Goal: Use online tool/utility: Utilize a website feature to perform a specific function

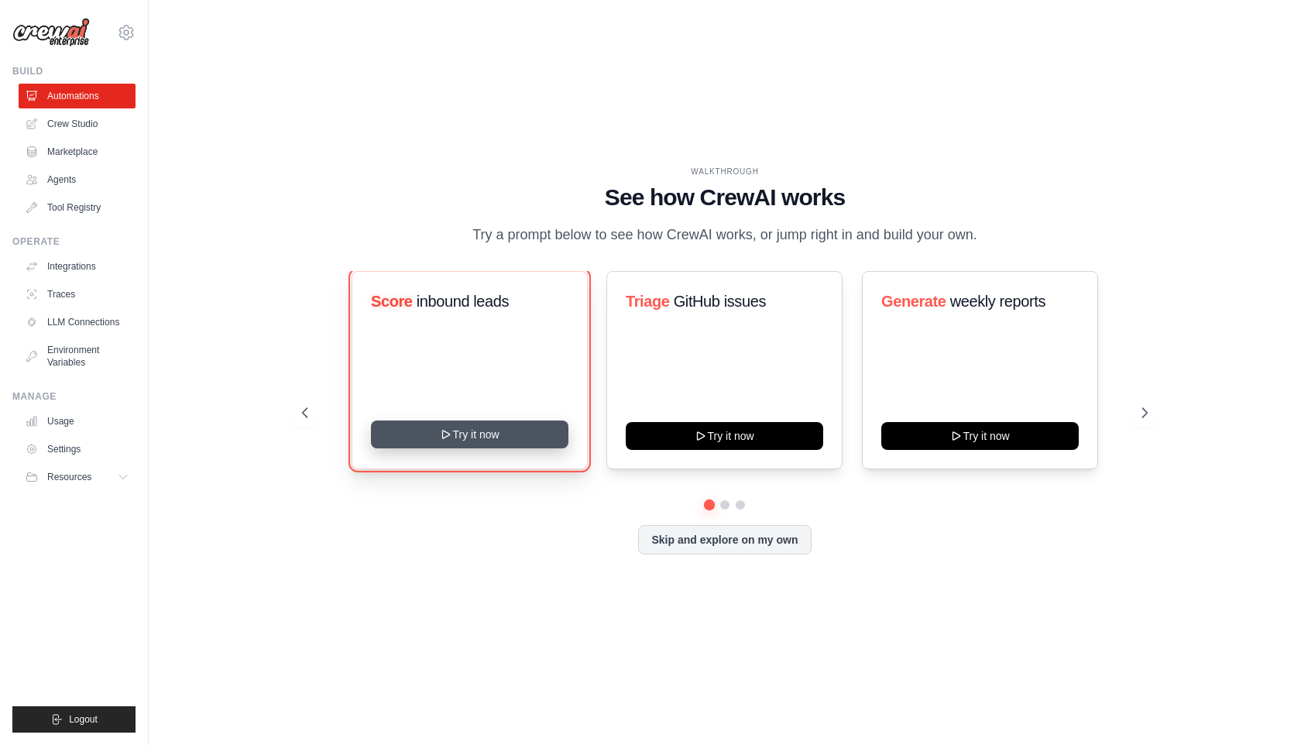
click at [501, 431] on button "Try it now" at bounding box center [470, 435] width 198 height 28
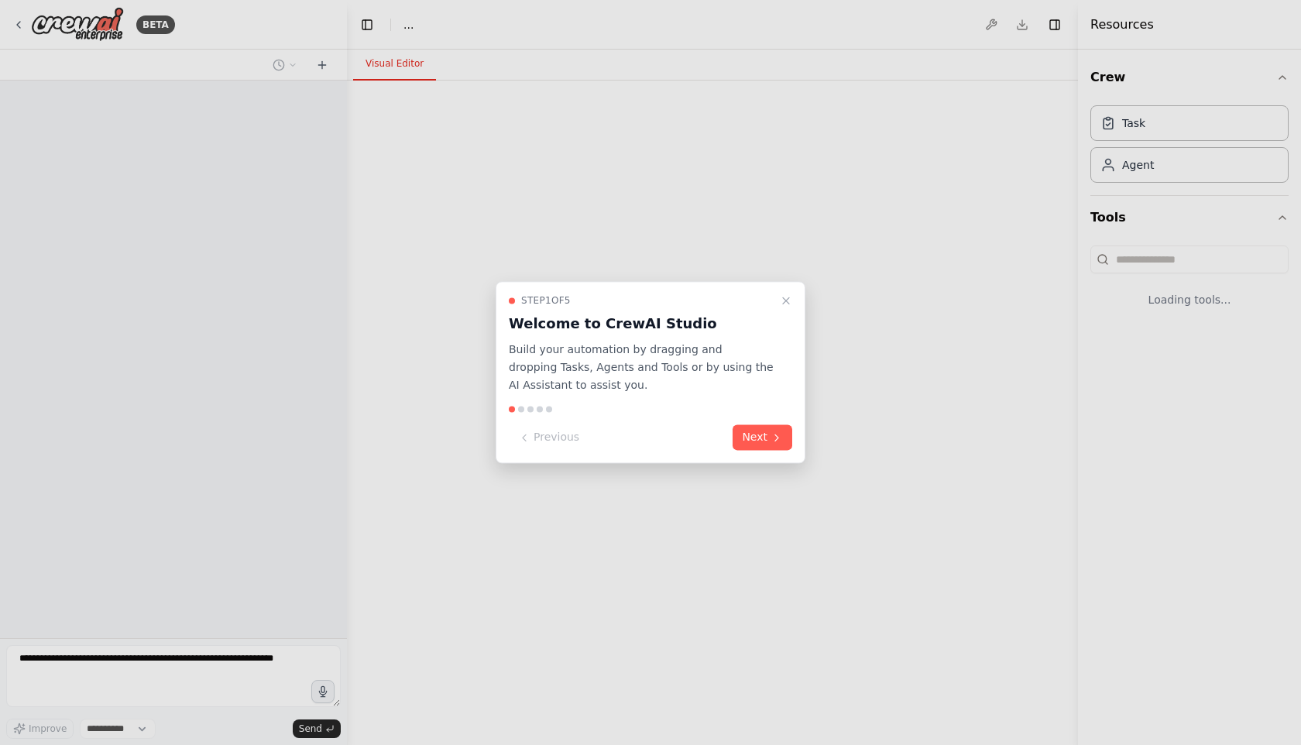
select select "****"
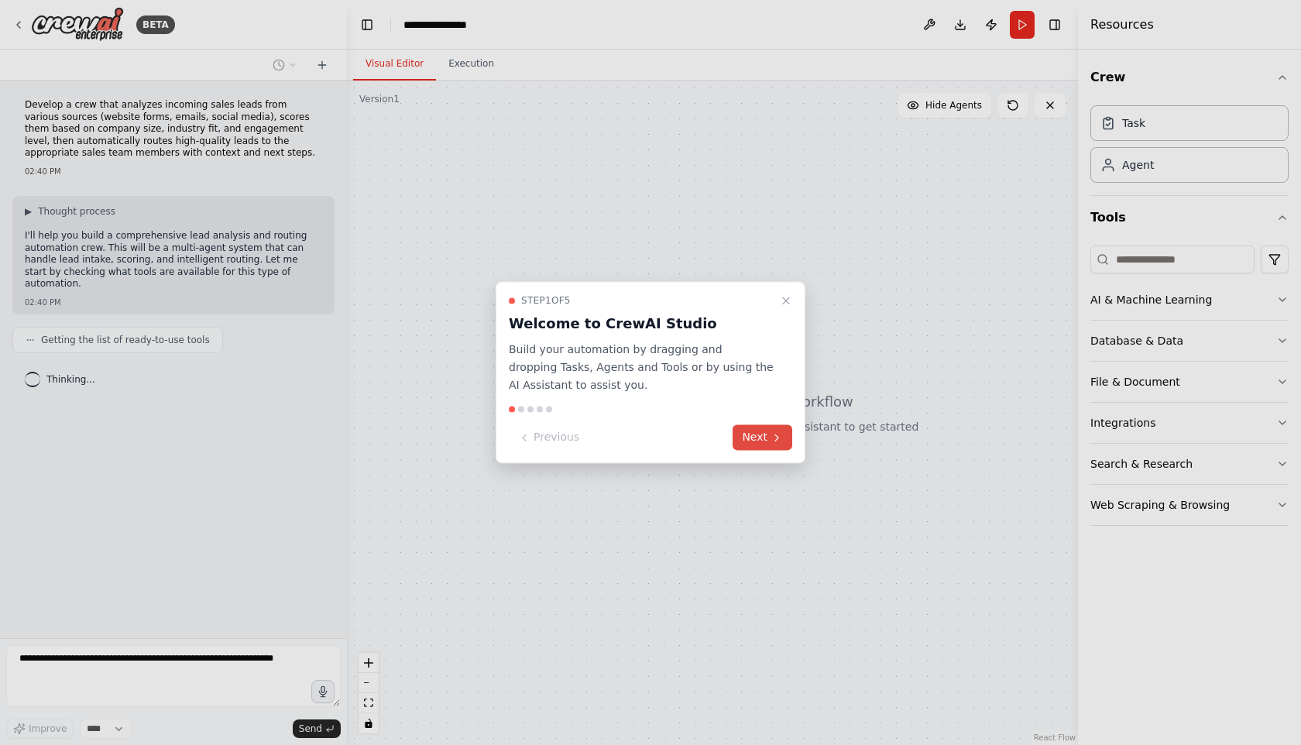
click at [770, 438] on button "Next" at bounding box center [763, 438] width 60 height 26
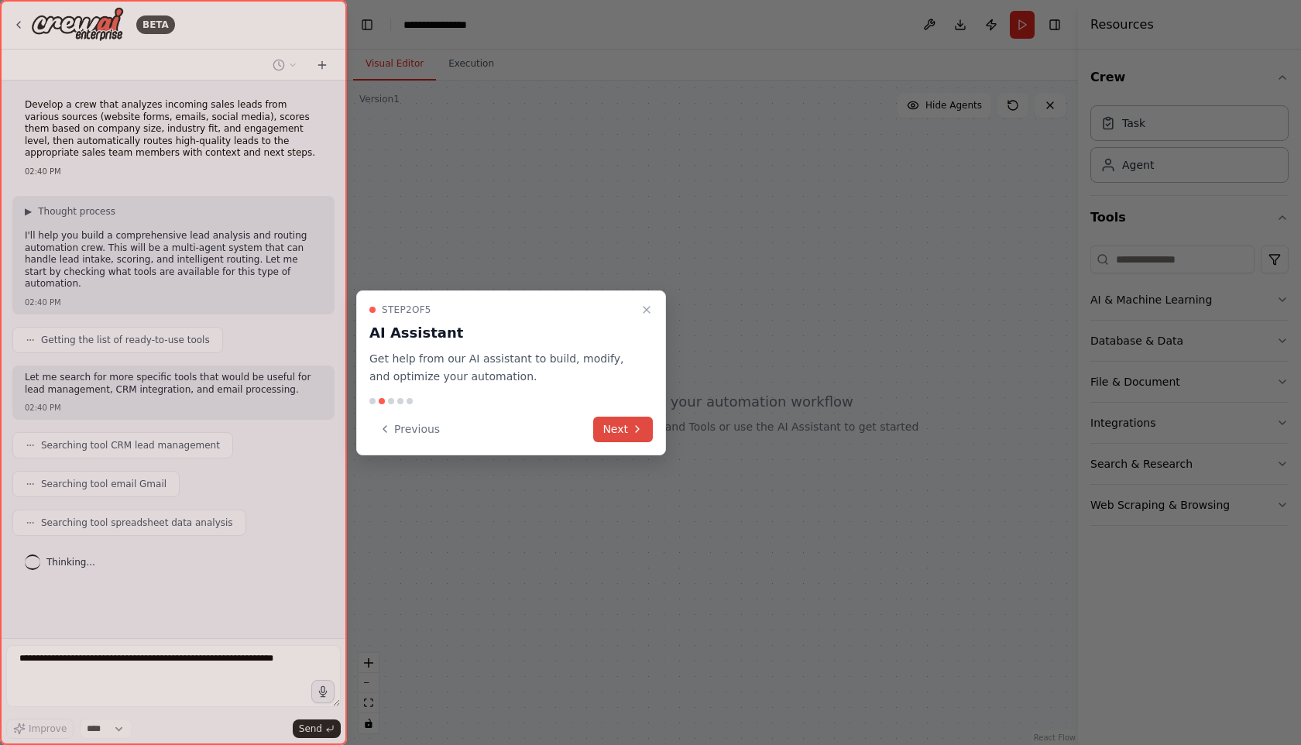
click at [624, 428] on button "Next" at bounding box center [623, 430] width 60 height 26
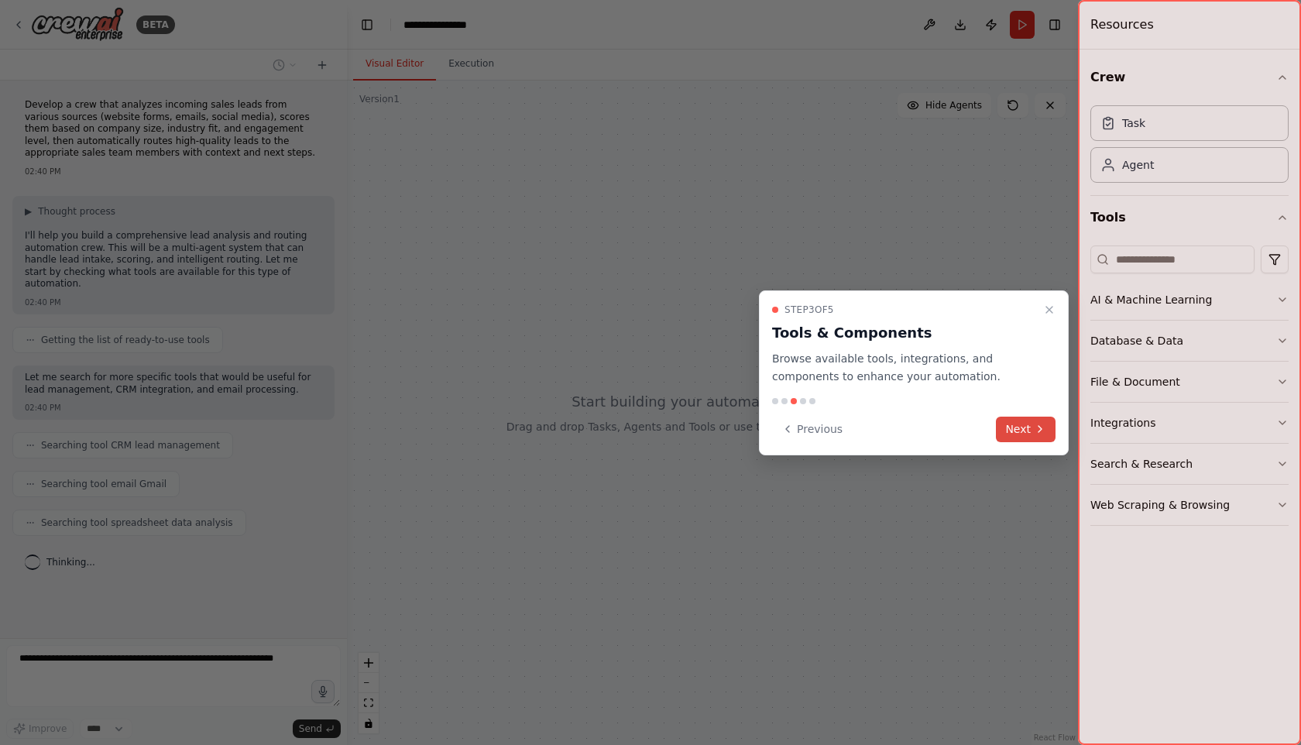
click at [1028, 437] on button "Next" at bounding box center [1026, 430] width 60 height 26
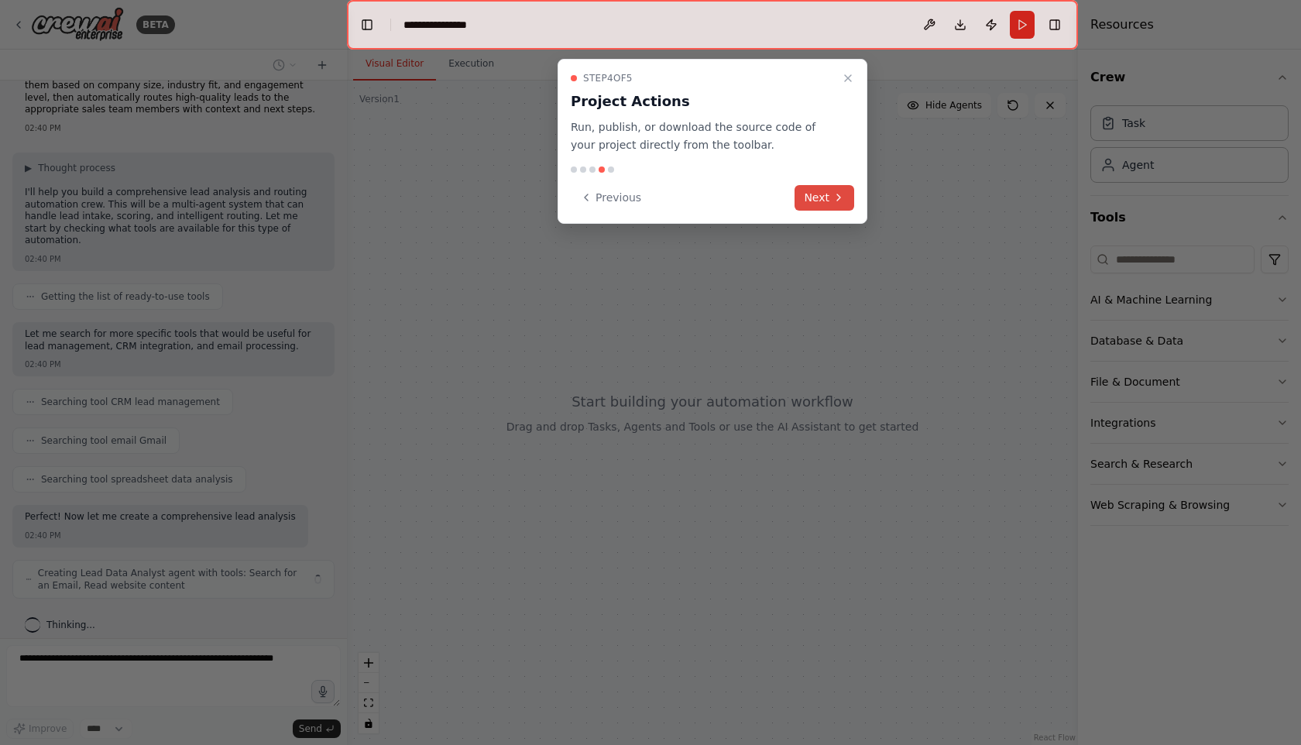
click at [814, 205] on button "Next" at bounding box center [825, 198] width 60 height 26
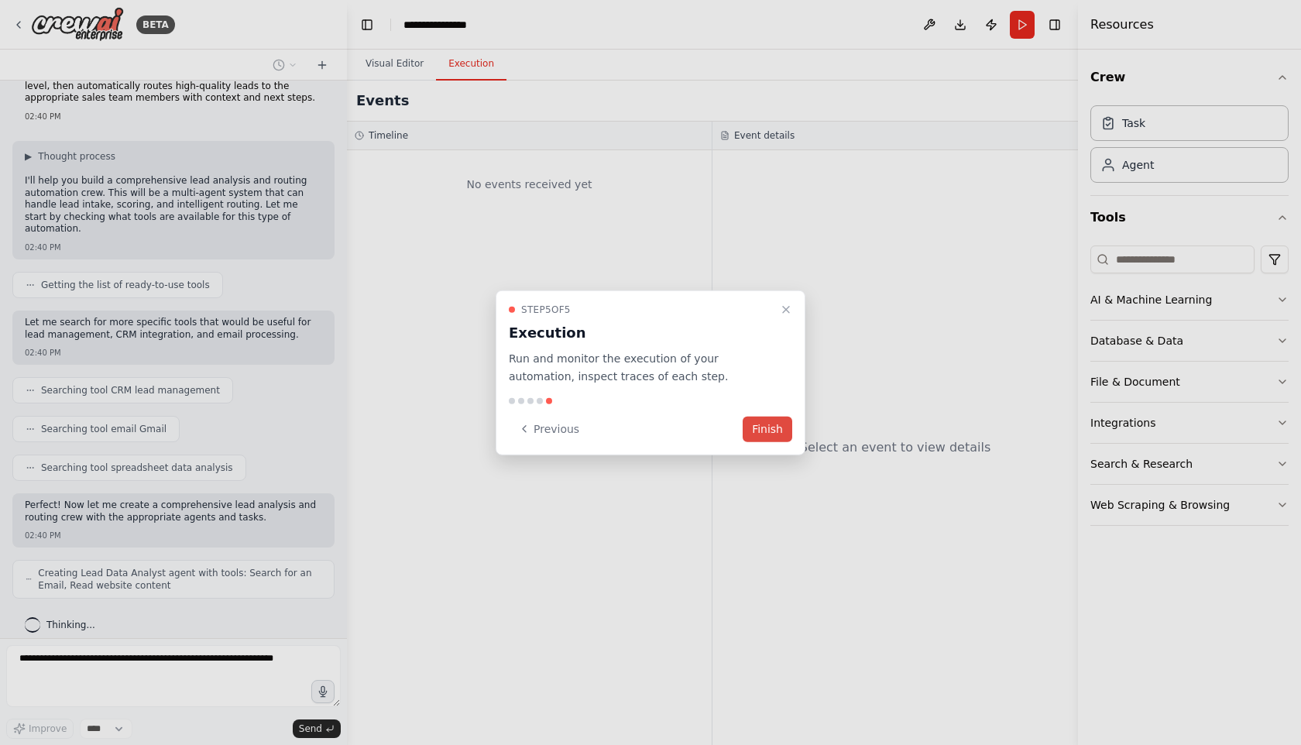
click at [788, 435] on button "Finish" at bounding box center [768, 429] width 50 height 26
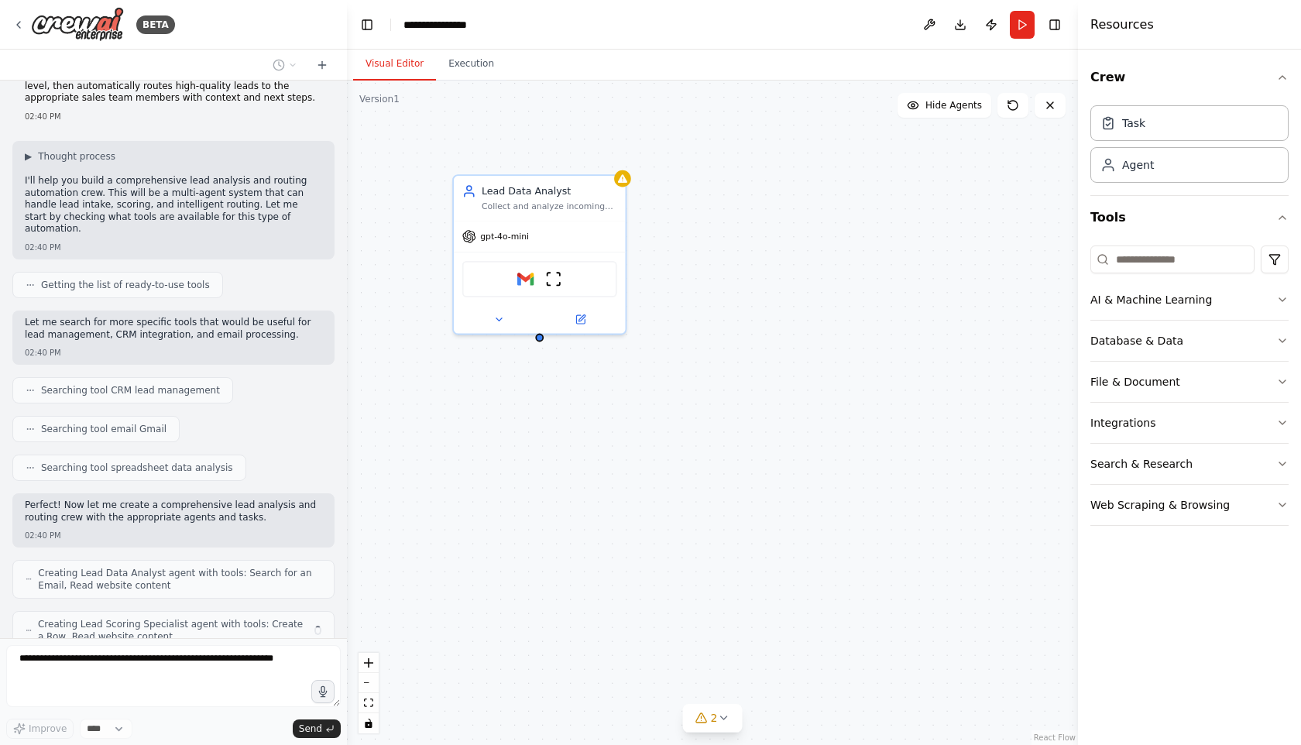
scroll to position [0, 0]
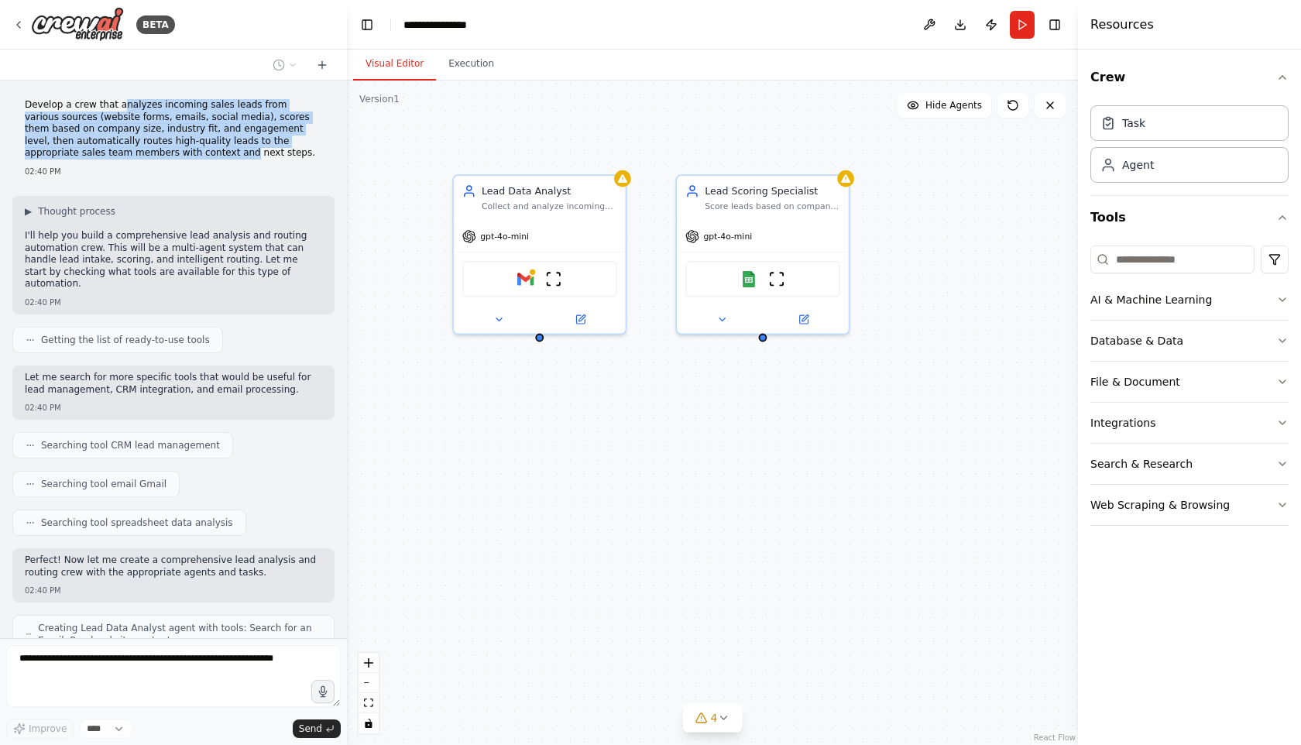
drag, startPoint x: 119, startPoint y: 100, endPoint x: 160, endPoint y: 149, distance: 63.8
click at [160, 149] on p "Develop a crew that analyzes incoming sales leads from various sources (website…" at bounding box center [173, 129] width 297 height 60
click at [176, 136] on p "Develop a crew that analyzes incoming sales leads from various sources (website…" at bounding box center [173, 129] width 297 height 60
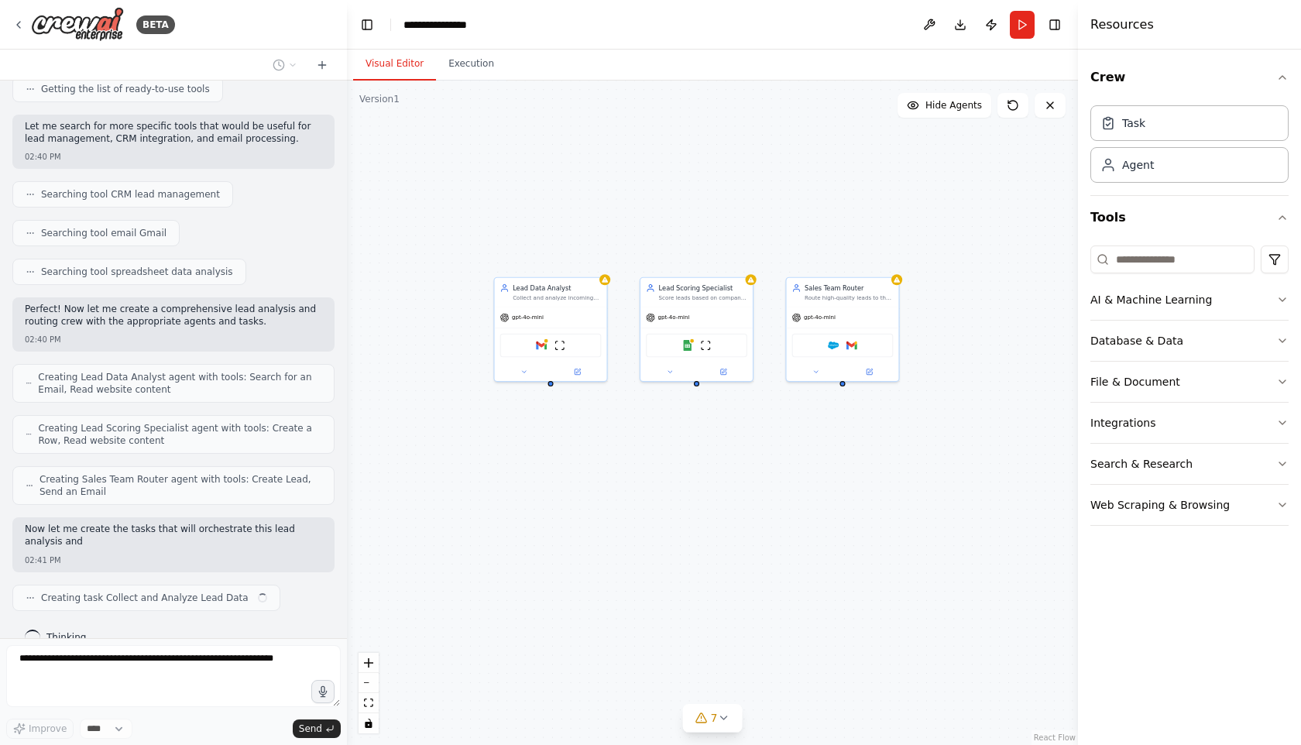
scroll to position [263, 0]
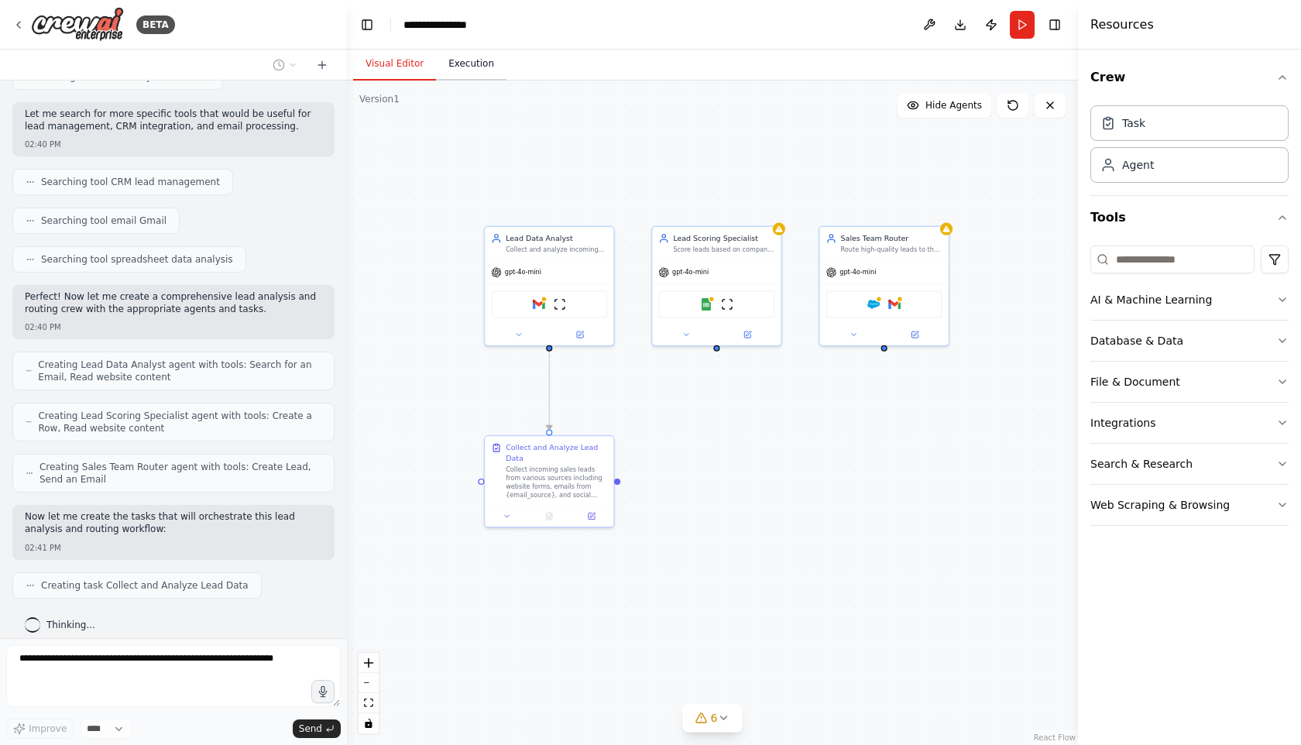
click at [482, 55] on button "Execution" at bounding box center [471, 64] width 70 height 33
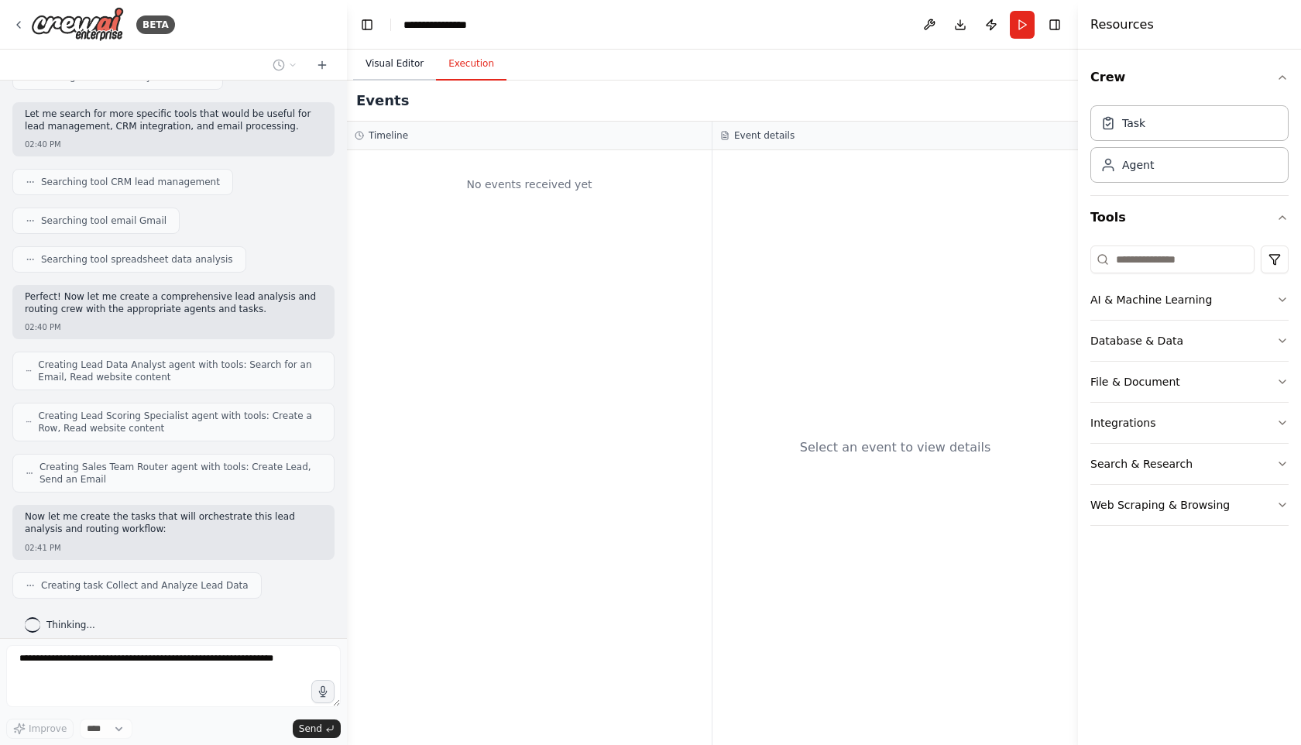
click at [412, 66] on button "Visual Editor" at bounding box center [394, 64] width 83 height 33
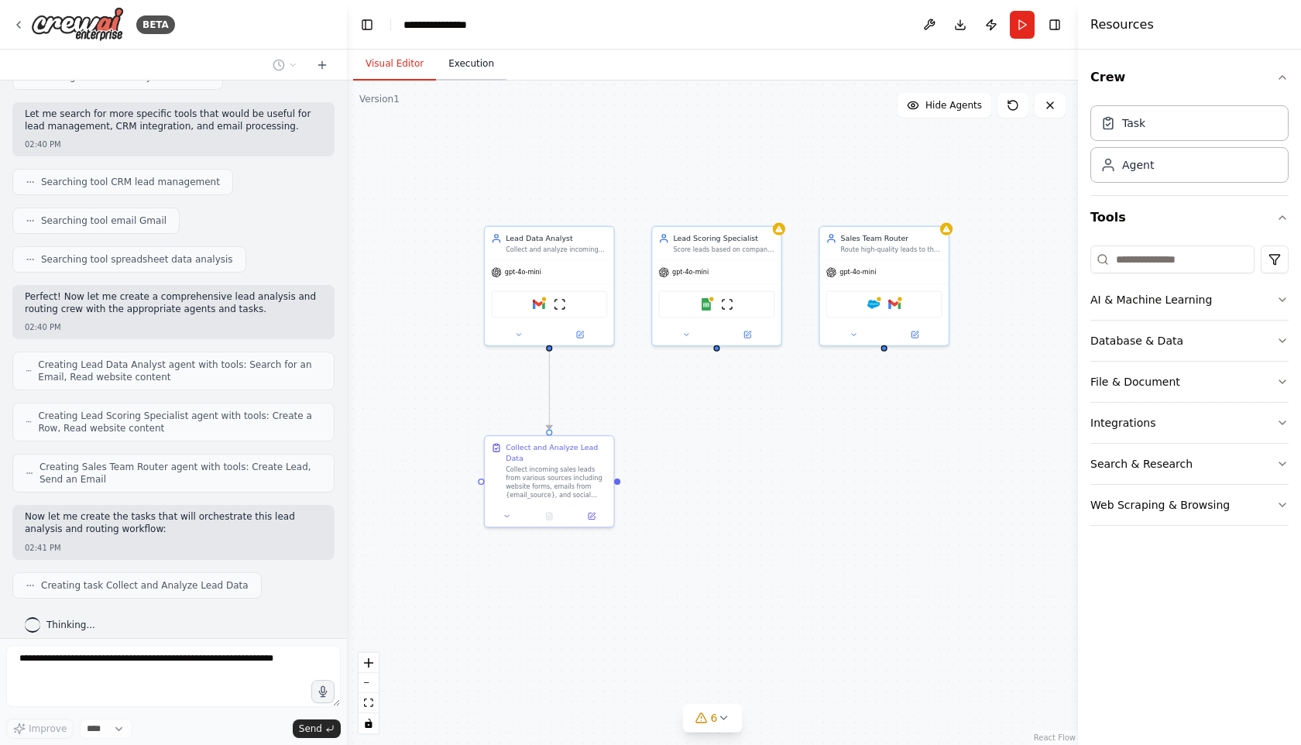
click at [468, 59] on button "Execution" at bounding box center [471, 64] width 70 height 33
click at [421, 60] on button "Visual Editor" at bounding box center [394, 64] width 83 height 33
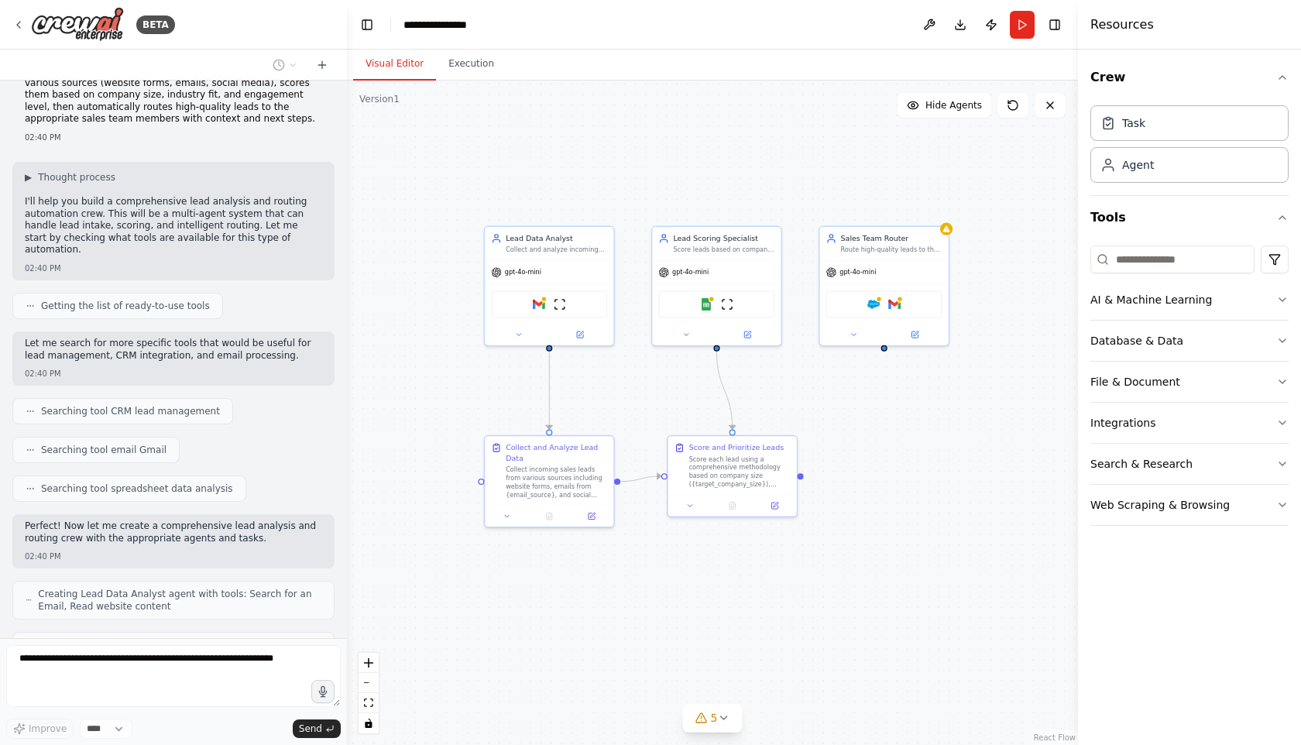
scroll to position [0, 0]
